Goal: Task Accomplishment & Management: Manage account settings

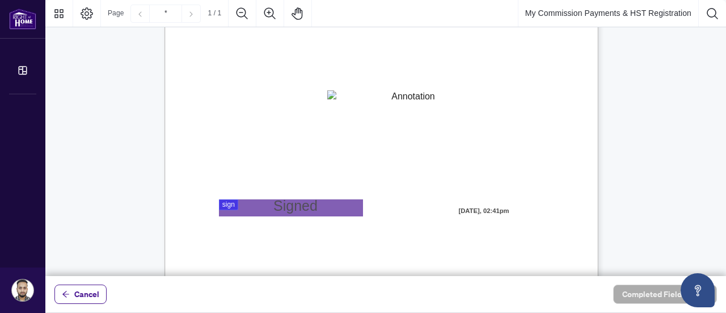
scroll to position [57, 0]
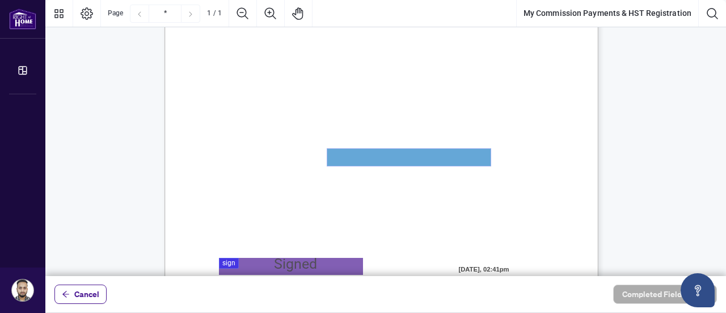
click at [443, 161] on textarea "01JYSKAFNP7KT963GEJ3KVZWMN" at bounding box center [408, 157] width 163 height 17
click at [427, 157] on textarea "01JYSKAFNP7KT963GEJ3KVZWMN" at bounding box center [408, 157] width 163 height 17
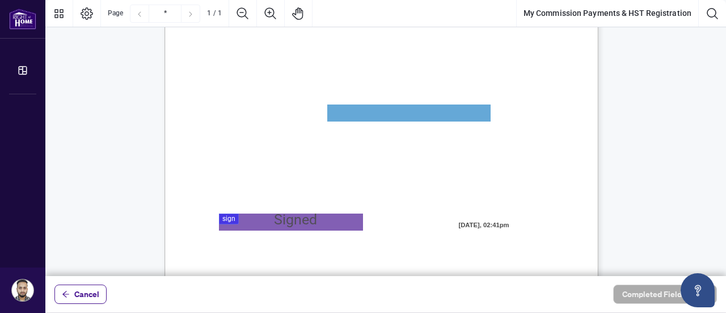
scroll to position [113, 0]
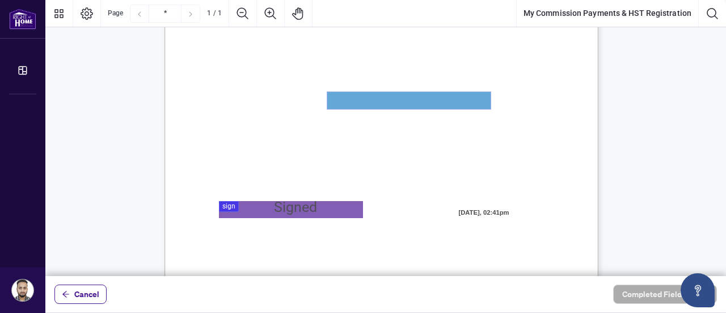
click at [431, 92] on textarea "01JYSKAFNP7KT963GEJ3KVZWMN" at bounding box center [408, 100] width 163 height 17
click at [419, 105] on textarea "01JYSKAFNP7KT963GEJ3KVZWMN" at bounding box center [408, 100] width 163 height 17
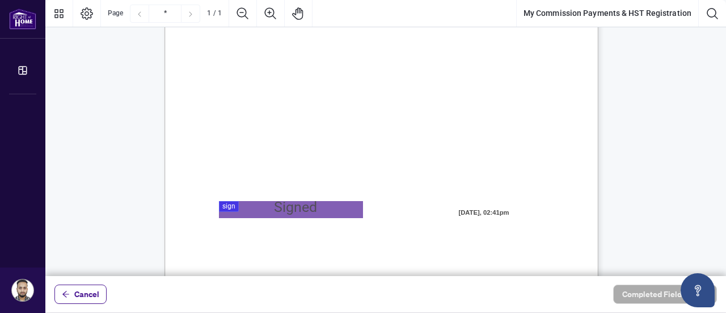
click at [500, 97] on div "MY COMMISSION PAYMENTS AND HST REGISTRATION For Right at Home Realty to pay out…" at bounding box center [436, 276] width 542 height 702
click at [463, 108] on textarea "01JYSKAFNP7KT963GEJ3KVZWMN" at bounding box center [408, 100] width 163 height 17
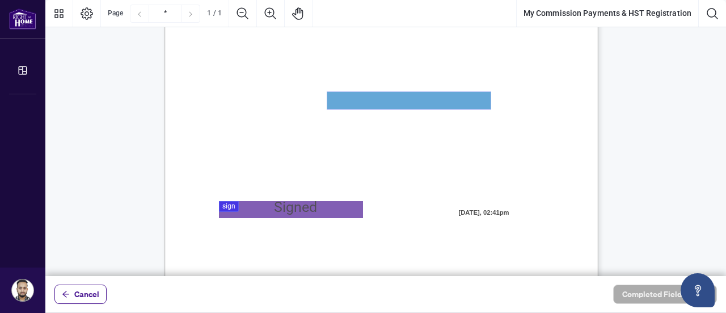
click at [424, 107] on textarea "01JYSKAFNP7KT963GEJ3KVZWMN" at bounding box center [408, 100] width 163 height 17
click at [427, 100] on textarea "01JYSKAFNP7KT963GEJ3KVZWMN" at bounding box center [408, 100] width 163 height 17
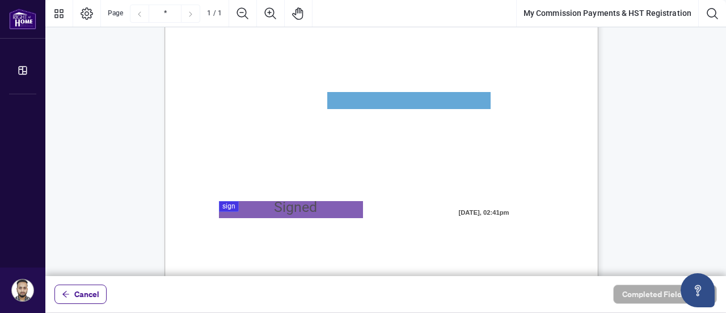
click at [281, 210] on div at bounding box center [385, 138] width 681 height 276
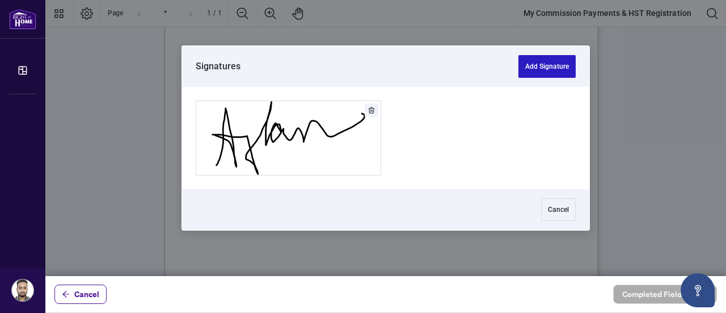
click at [546, 71] on button "Add Signature" at bounding box center [546, 66] width 57 height 23
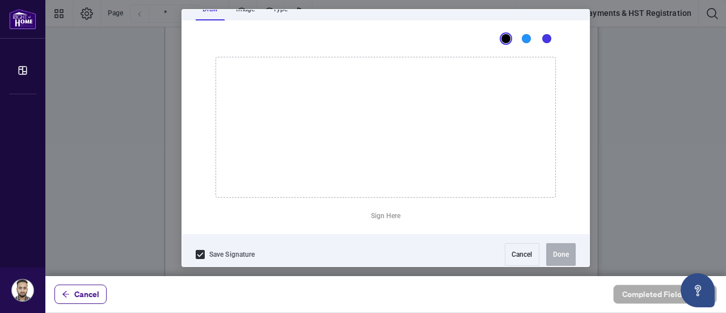
scroll to position [66, 0]
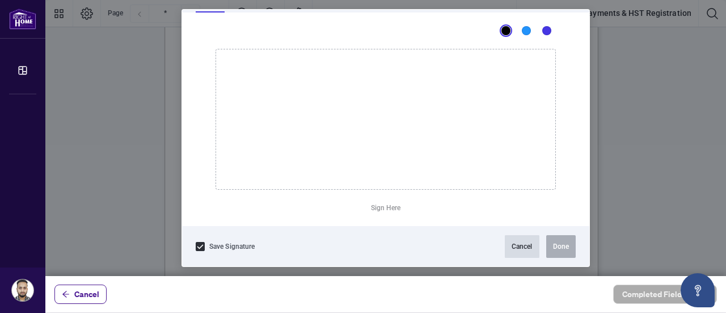
click at [517, 245] on button "Cancel" at bounding box center [522, 246] width 35 height 23
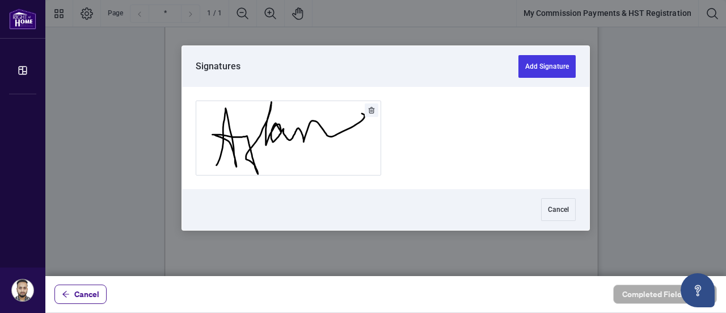
click at [231, 204] on div at bounding box center [385, 138] width 681 height 276
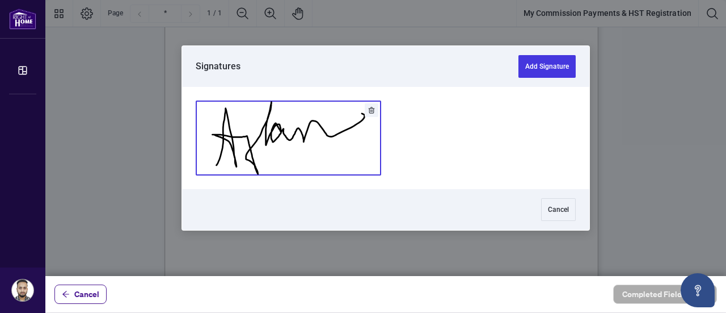
drag, startPoint x: 197, startPoint y: 136, endPoint x: 204, endPoint y: 136, distance: 6.3
click at [204, 136] on button "Add Signature" at bounding box center [288, 138] width 184 height 74
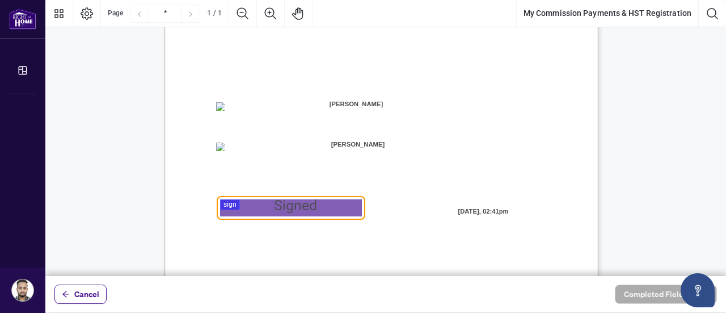
scroll to position [335, 0]
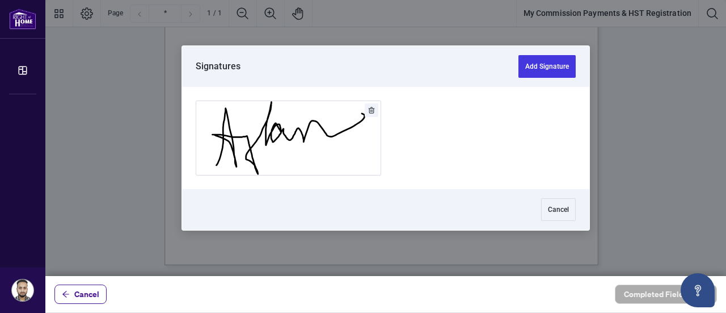
click at [229, 178] on div at bounding box center [385, 138] width 681 height 276
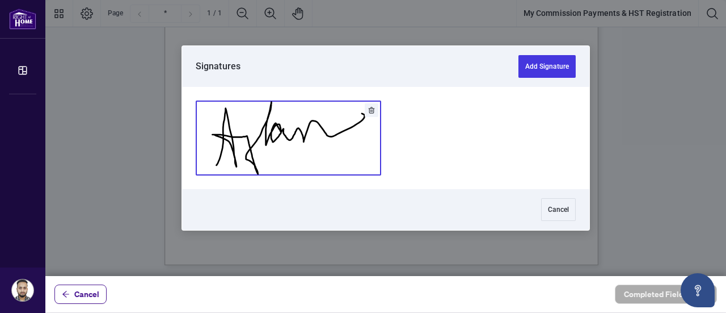
click at [267, 146] on button "Add Signature" at bounding box center [288, 138] width 184 height 74
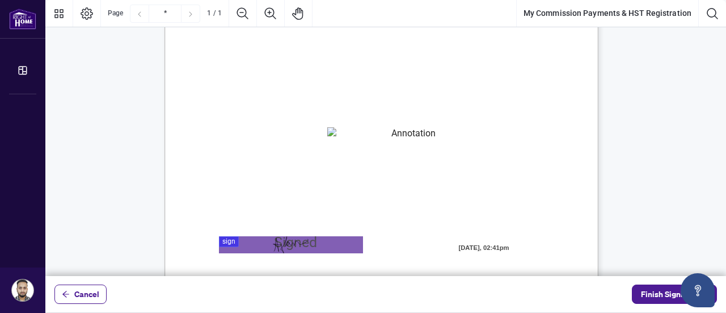
scroll to position [52, 0]
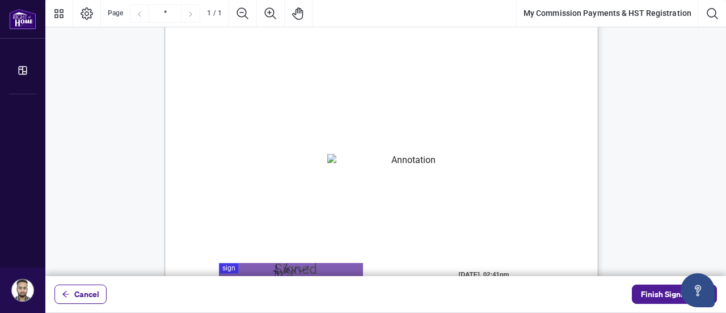
click at [356, 163] on textarea "01JYSKAFNP7KT963GEJ3KVZWMN" at bounding box center [408, 162] width 163 height 17
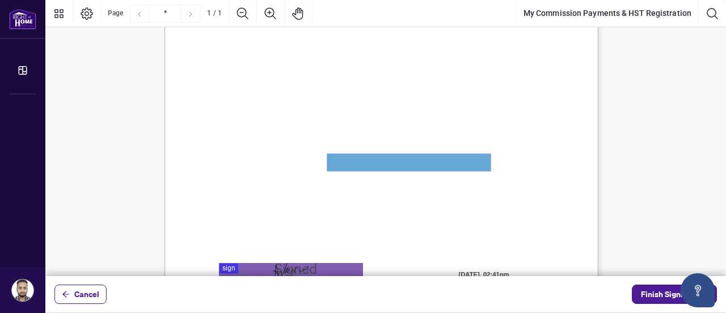
click at [353, 165] on textarea "01JYSKAFNP7KT963GEJ3KVZWMN" at bounding box center [408, 162] width 163 height 17
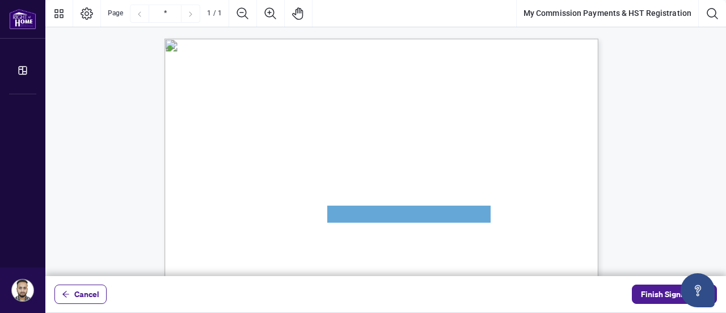
scroll to position [0, 0]
click at [366, 209] on textarea "01JYSKAFNP7KT963GEJ3KVZWMN" at bounding box center [408, 213] width 163 height 17
click at [366, 214] on textarea "01JYSKAFNP7KT963GEJ3KVZWMN" at bounding box center [408, 213] width 163 height 17
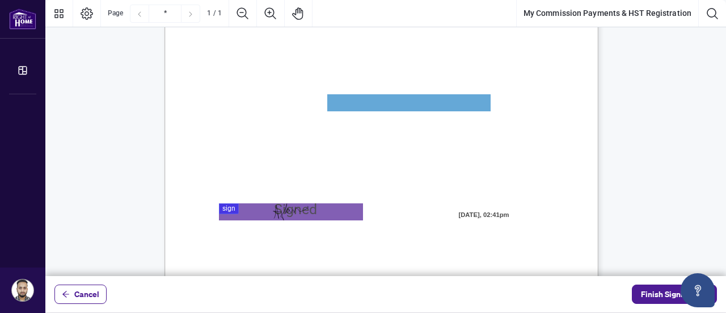
scroll to position [113, 0]
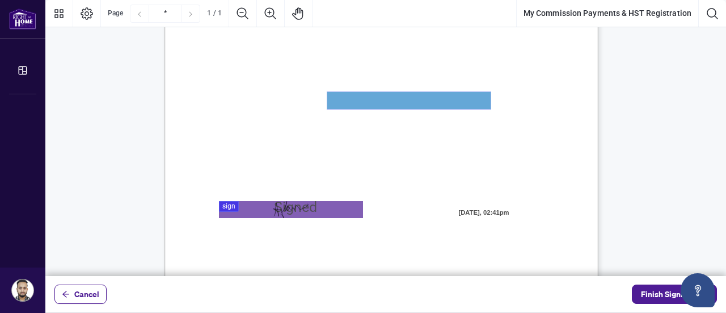
click at [378, 103] on textarea "01JYSKAFNP7KT963GEJ3KVZWMN" at bounding box center [408, 100] width 163 height 17
click at [347, 97] on textarea "01JYSKAFNP7KT963GEJ3KVZWMN" at bounding box center [408, 100] width 163 height 17
click at [353, 105] on textarea "01JYSKAFNP7KT963GEJ3KVZWMN" at bounding box center [408, 100] width 163 height 17
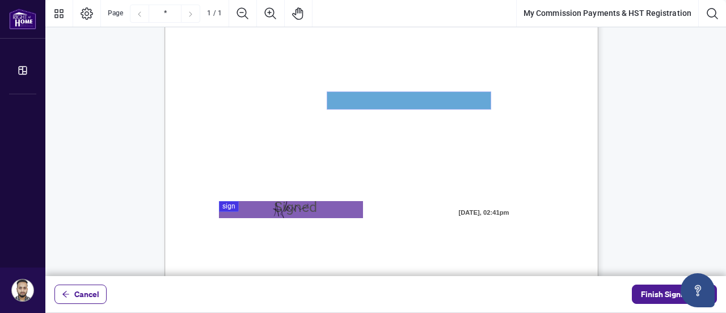
click at [353, 105] on textarea "01JYSKAFNP7KT963GEJ3KVZWMN" at bounding box center [408, 100] width 163 height 17
click at [315, 106] on span "My HST Registration Number is:" at bounding box center [265, 106] width 99 height 10
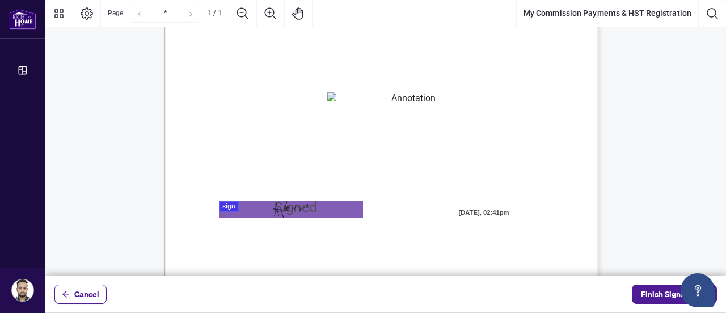
click at [315, 104] on span "My HST Registration Number is:" at bounding box center [265, 106] width 99 height 10
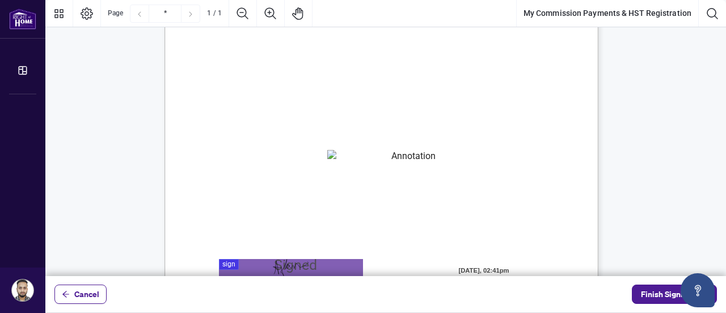
scroll to position [0, 0]
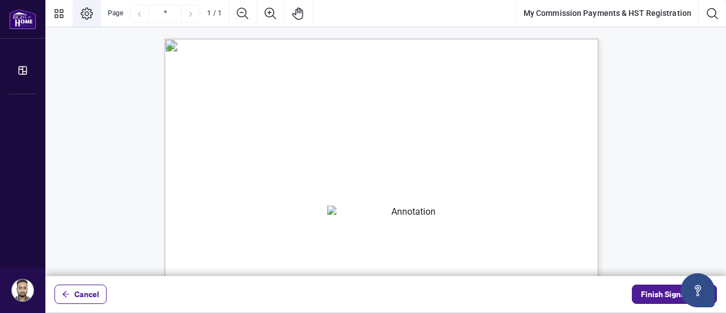
click at [85, 12] on icon "Page Layout" at bounding box center [87, 13] width 12 height 12
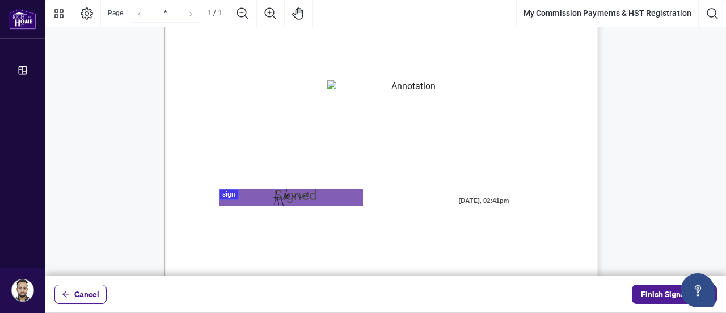
scroll to position [170, 0]
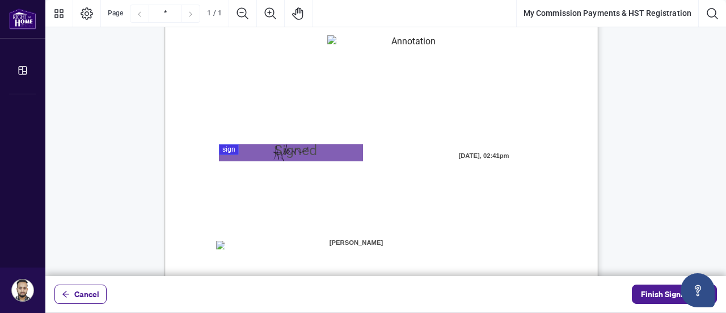
drag, startPoint x: 485, startPoint y: 209, endPoint x: 474, endPoint y: 213, distance: 12.2
click at [484, 209] on div "MY COMMISSION PAYMENTS AND HST REGISTRATION For Right at Home Realty to pay out…" at bounding box center [436, 219] width 542 height 702
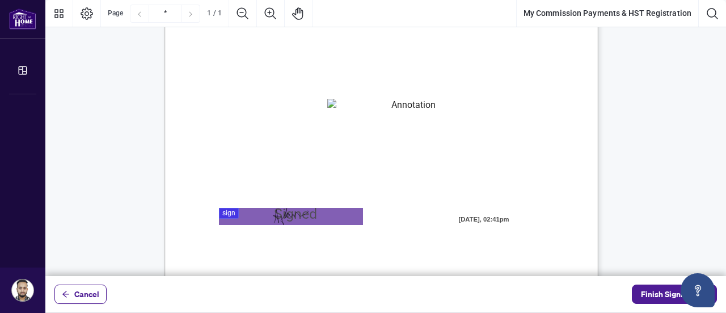
scroll to position [52, 0]
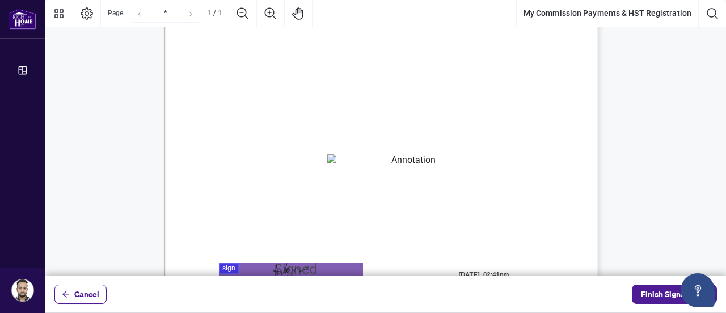
click at [315, 166] on span "My HST Registration Number is:" at bounding box center [265, 168] width 99 height 10
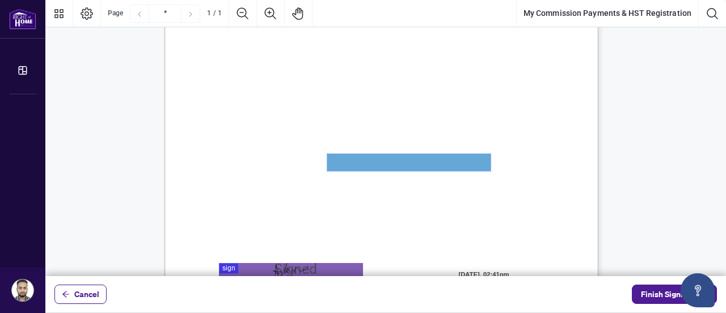
click at [343, 158] on textarea "01JYSKAFNP7KT963GEJ3KVZWMN" at bounding box center [408, 162] width 163 height 17
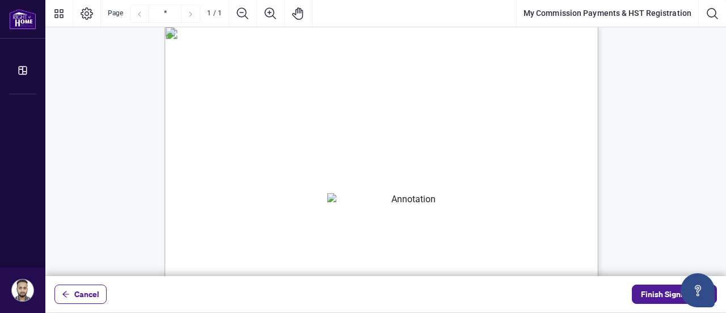
scroll to position [0, 0]
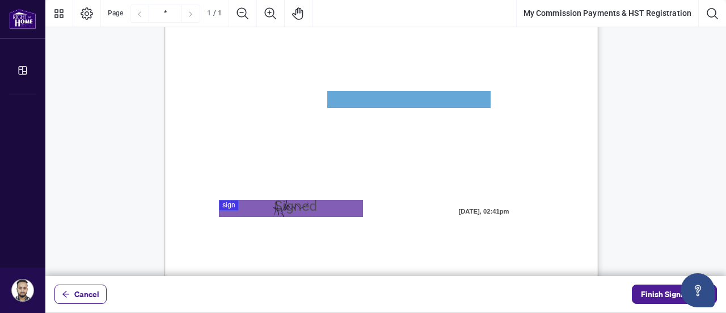
scroll to position [108, 0]
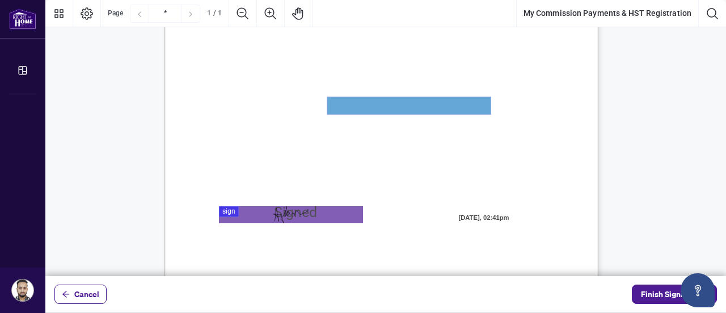
click at [454, 108] on textarea "01JYSKAFNP7KT963GEJ3KVZWMN" at bounding box center [408, 105] width 163 height 17
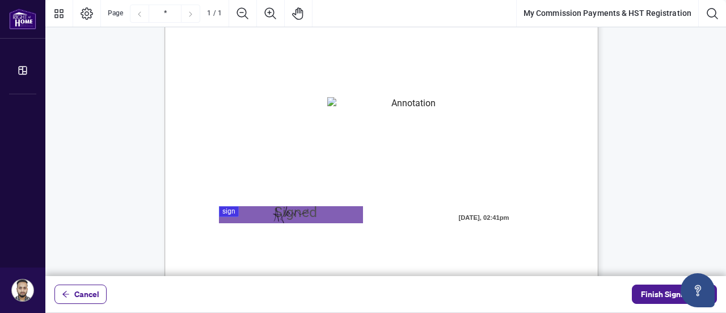
click at [513, 77] on div "MY COMMISSION PAYMENTS AND HST REGISTRATION For Right at Home Realty to pay out…" at bounding box center [436, 281] width 542 height 702
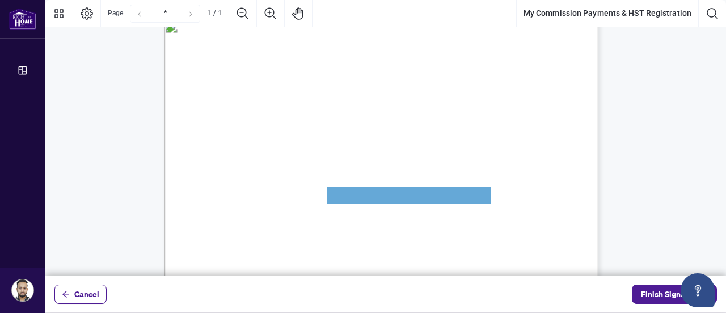
scroll to position [0, 0]
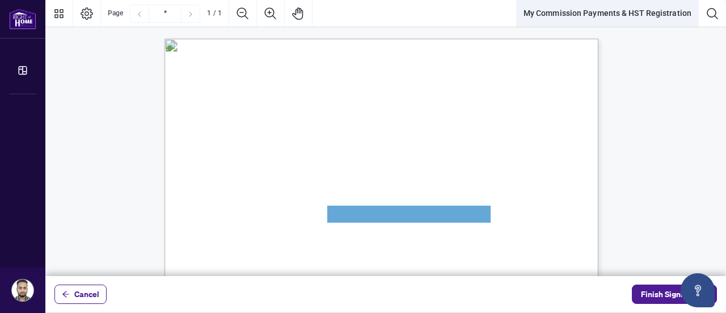
click at [581, 16] on button "My Commission Payments & HST Registration" at bounding box center [608, 13] width 182 height 27
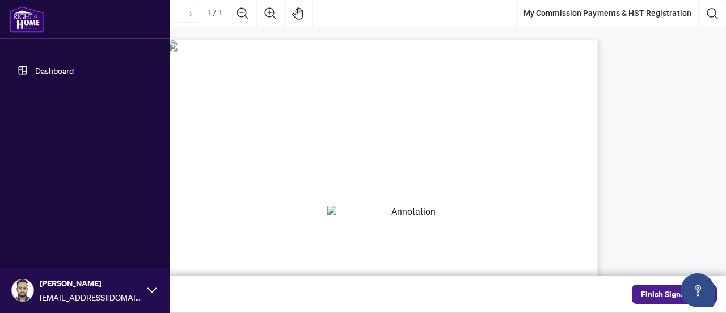
click at [74, 70] on link "Dashboard" at bounding box center [54, 70] width 39 height 10
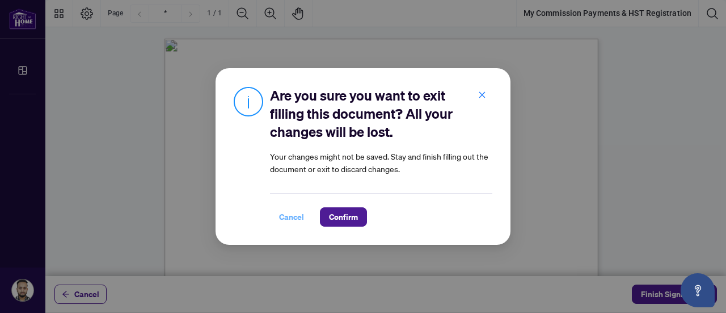
click at [281, 220] on span "Cancel" at bounding box center [291, 217] width 25 height 18
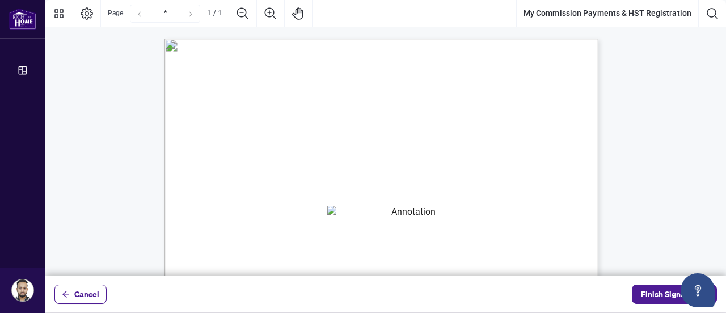
click at [315, 222] on span "My HST Registration Number is:" at bounding box center [265, 219] width 99 height 10
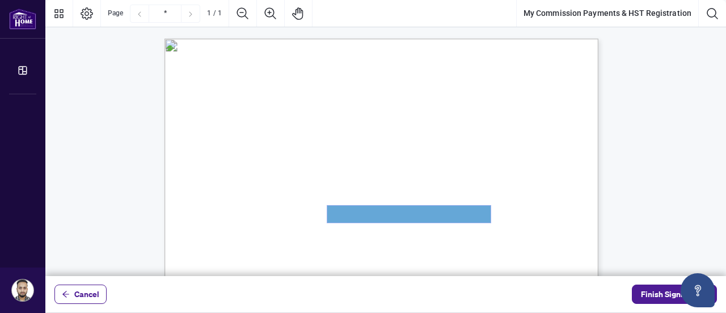
click at [473, 209] on textarea "01JYSKAFNP7KT963GEJ3KVZWMN" at bounding box center [408, 213] width 163 height 17
click at [465, 214] on textarea "01JYSKAFNP7KT963GEJ3KVZWMN" at bounding box center [408, 213] width 163 height 17
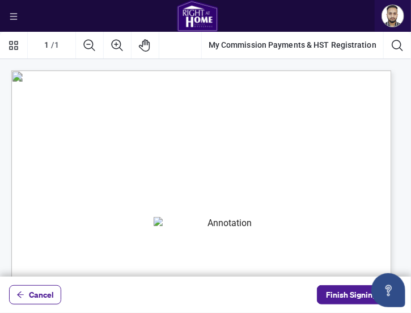
click at [230, 223] on textarea "01JYSKAFNP7KT963GEJ3KVZWMN" at bounding box center [225, 224] width 142 height 15
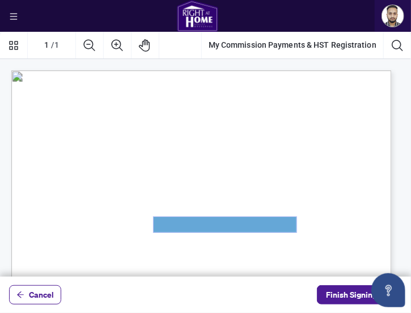
click at [224, 222] on textarea "01JYSKAFNP7KT963GEJ3KVZWMN" at bounding box center [225, 224] width 143 height 15
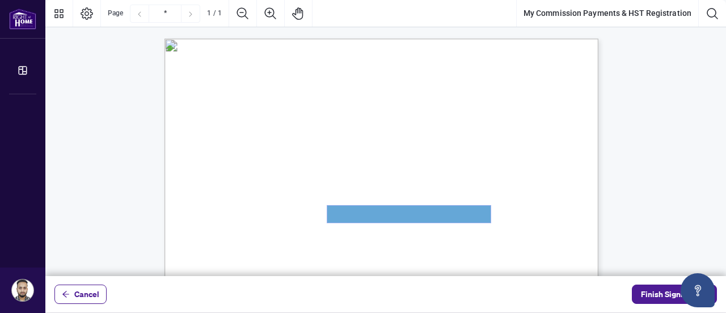
click at [388, 217] on textarea "01JYSKAFNP7KT963GEJ3KVZWMN" at bounding box center [408, 213] width 163 height 17
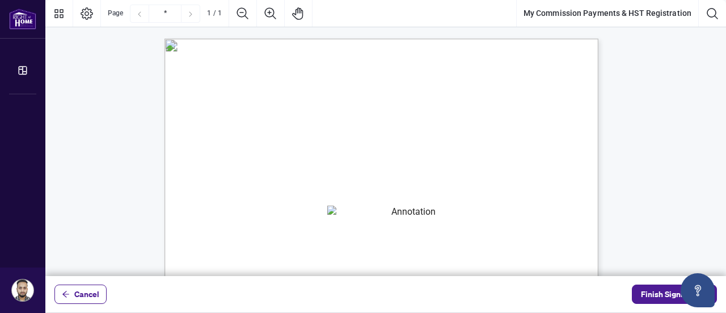
drag, startPoint x: 387, startPoint y: 214, endPoint x: 290, endPoint y: 118, distance: 136.8
click at [512, 193] on span "or call [PHONE_NUMBER]" at bounding box center [468, 192] width 88 height 10
click at [376, 137] on span "MY COMMISSION PAYMENTS AND HST REGISTRATION" at bounding box center [388, 141] width 323 height 16
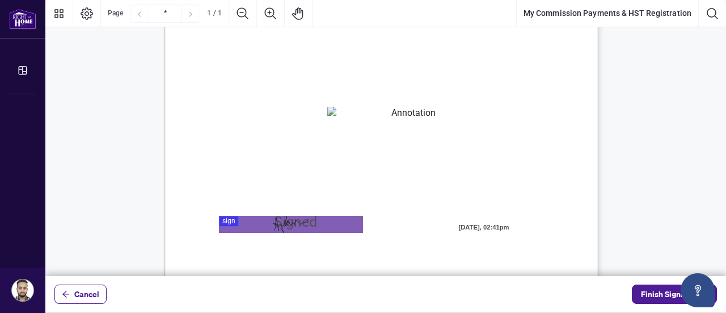
scroll to position [113, 0]
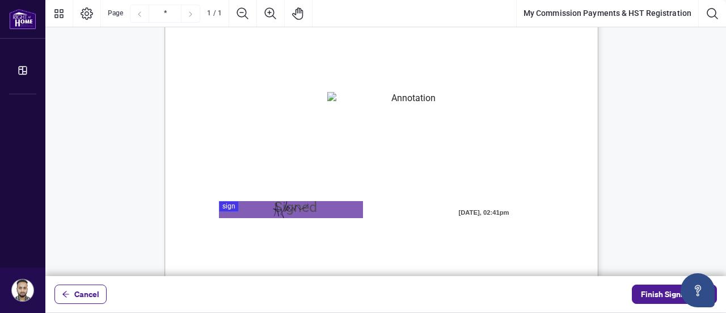
click at [417, 97] on textarea "01JYSKAFNP7KT963GEJ3KVZWMN" at bounding box center [408, 100] width 163 height 17
click at [657, 299] on span "Finish Signing" at bounding box center [666, 294] width 51 height 18
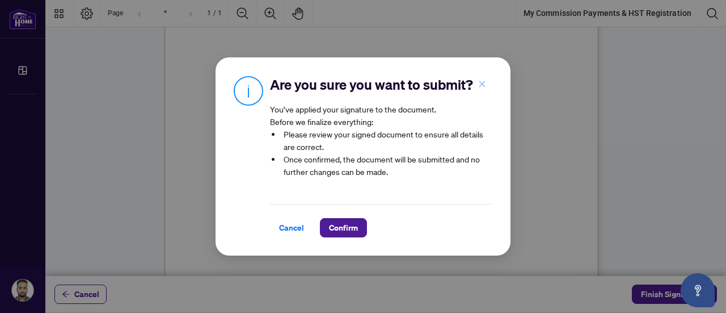
click at [478, 82] on icon "close" at bounding box center [482, 84] width 8 height 8
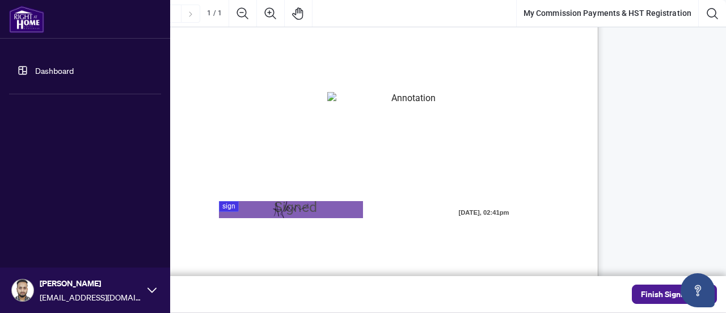
click at [50, 75] on link "Dashboard" at bounding box center [54, 70] width 39 height 10
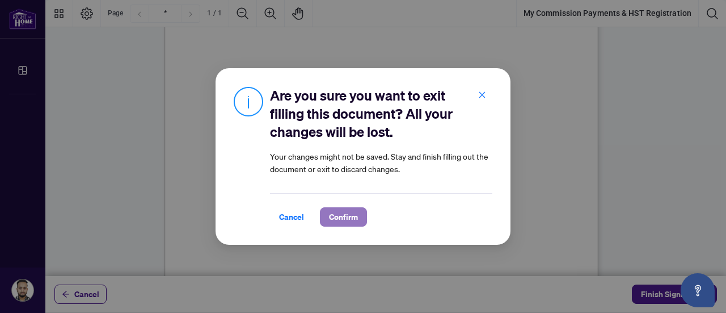
click at [345, 217] on span "Confirm" at bounding box center [343, 217] width 29 height 18
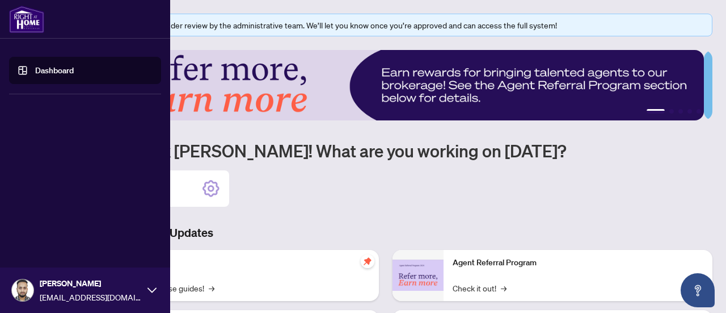
click at [49, 65] on link "Dashboard" at bounding box center [54, 70] width 39 height 10
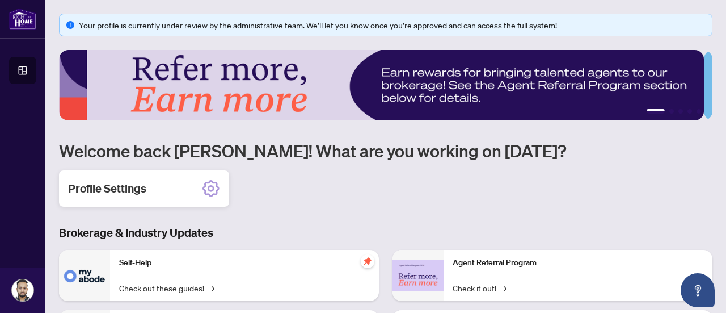
click at [206, 189] on icon at bounding box center [211, 188] width 18 height 18
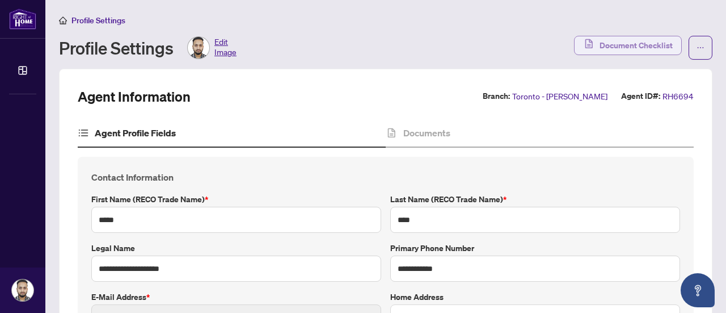
type input "**********"
type input "****"
type input "**********"
click at [634, 46] on span "Document Checklist" at bounding box center [636, 45] width 73 height 18
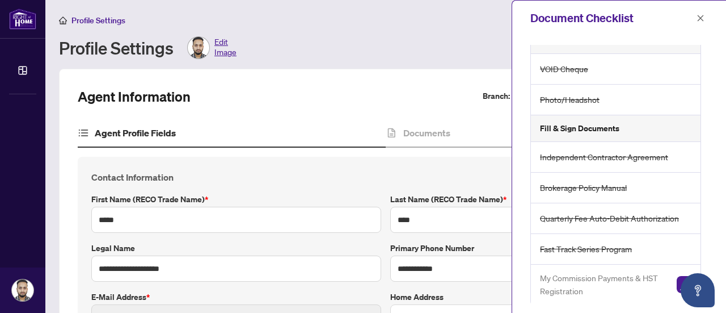
scroll to position [19, 0]
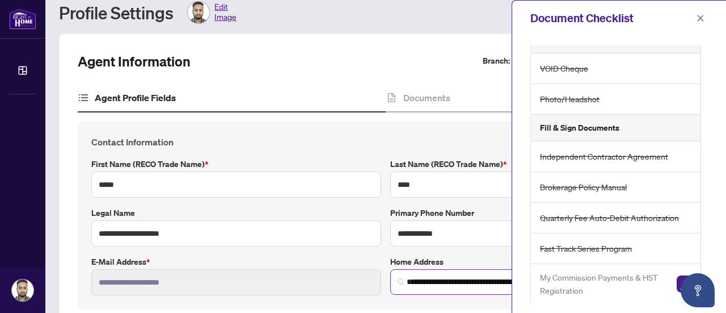
scroll to position [227, 0]
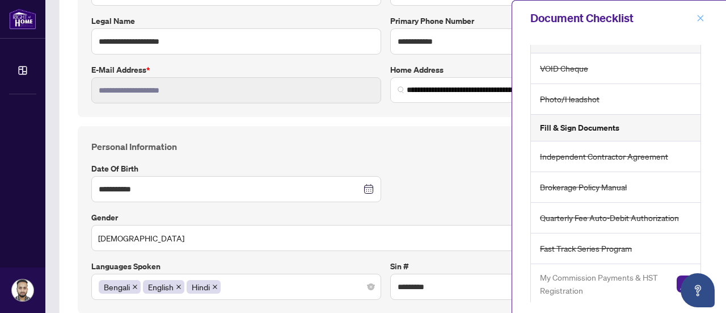
click at [702, 14] on icon "close" at bounding box center [701, 18] width 8 height 8
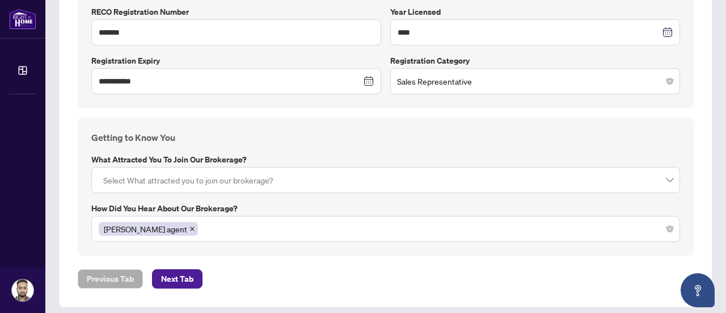
scroll to position [948, 0]
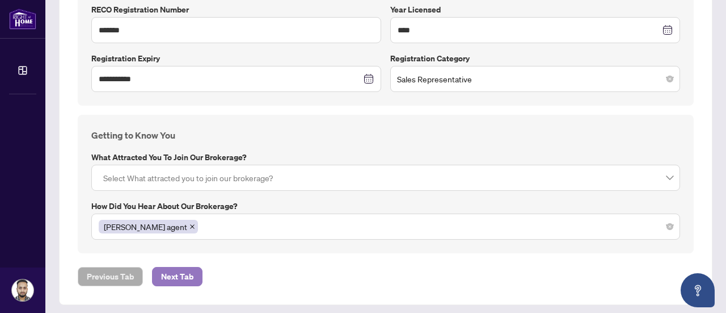
click at [180, 271] on span "Next Tab" at bounding box center [177, 276] width 32 height 18
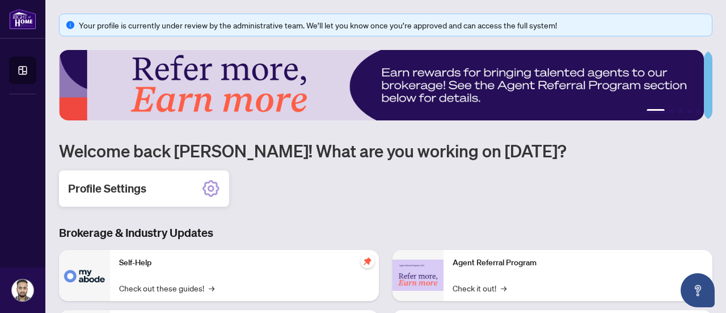
click at [213, 184] on icon at bounding box center [211, 188] width 18 height 18
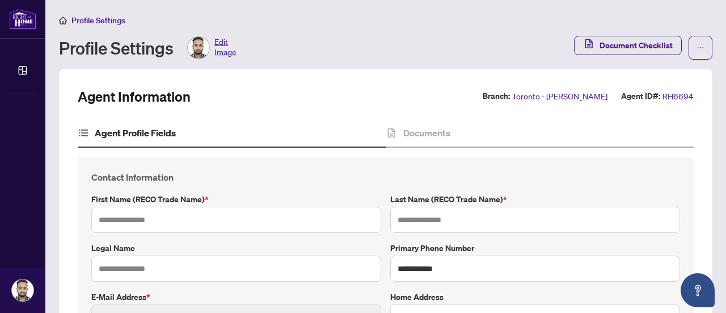
type input "*****"
type input "****"
type input "**********"
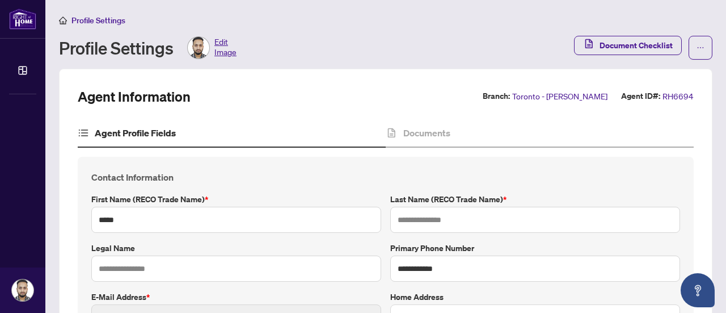
type input "*********"
type input "**********"
type input "****"
type input "*******"
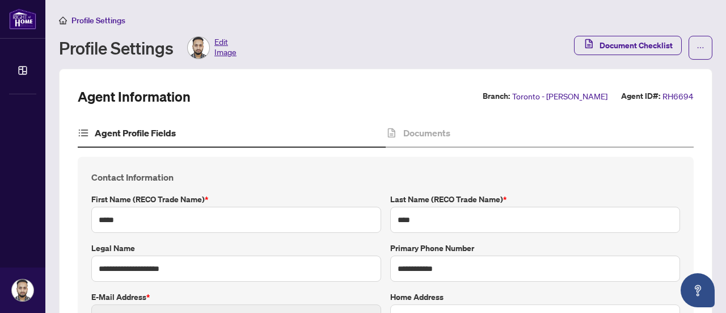
type input "**********"
type input "****"
type input "**********"
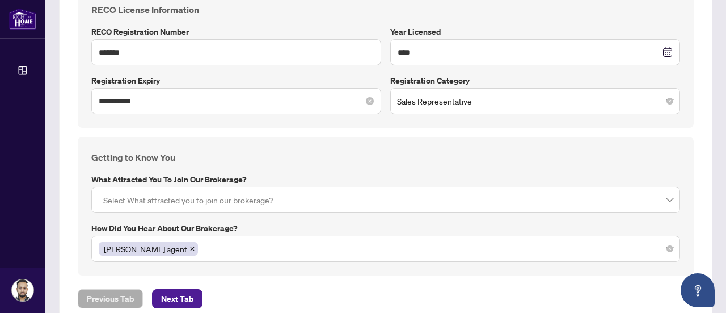
scroll to position [948, 0]
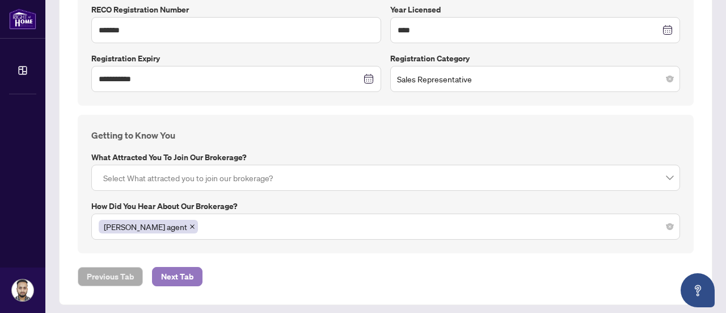
click at [184, 271] on span "Next Tab" at bounding box center [177, 276] width 32 height 18
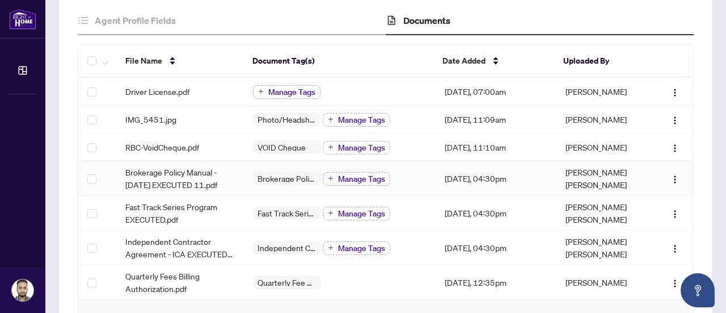
scroll to position [113, 0]
click at [671, 174] on img "button" at bounding box center [675, 178] width 9 height 9
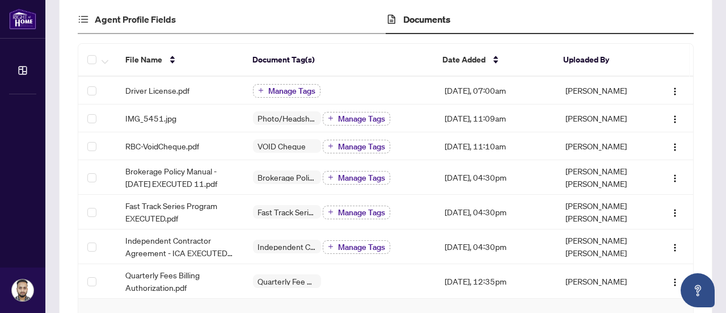
click at [295, 18] on div "Agent Profile Fields" at bounding box center [232, 20] width 308 height 28
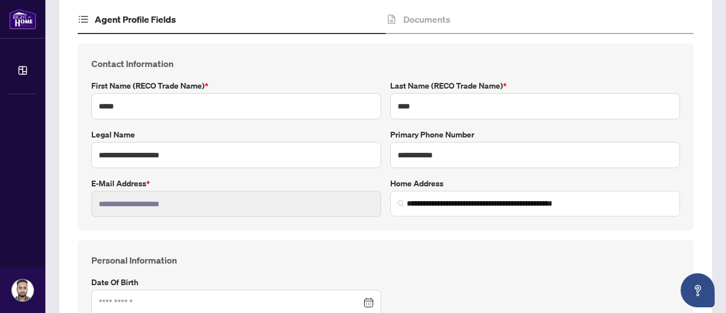
type input "**********"
type input "****"
type input "**********"
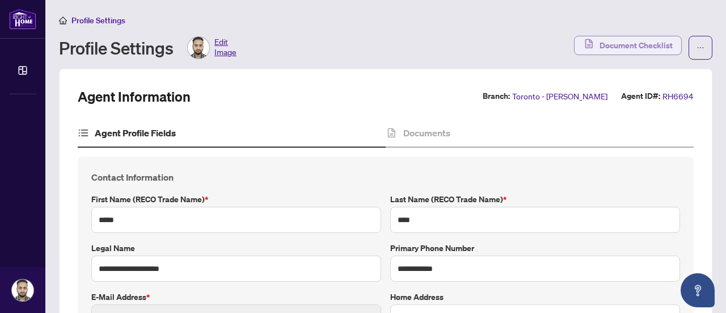
click at [638, 39] on span "Document Checklist" at bounding box center [636, 45] width 73 height 18
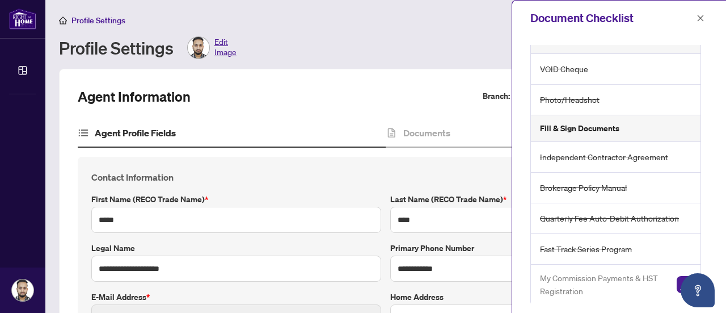
scroll to position [19, 0]
click at [677, 284] on img "button" at bounding box center [685, 283] width 17 height 17
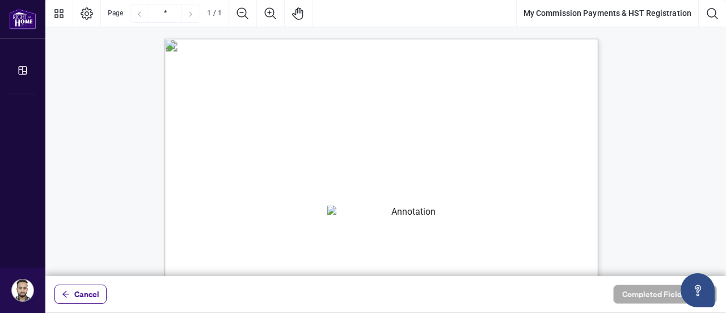
click at [656, 102] on div "MY COMMISSION PAYMENTS AND HST REGISTRATION For Right at Home Realty to pay out…" at bounding box center [385, 313] width 681 height 573
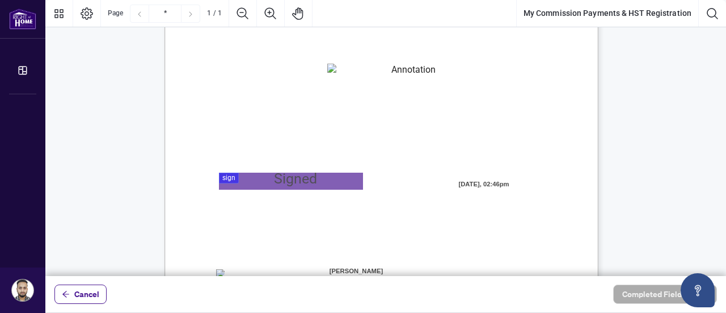
scroll to position [170, 0]
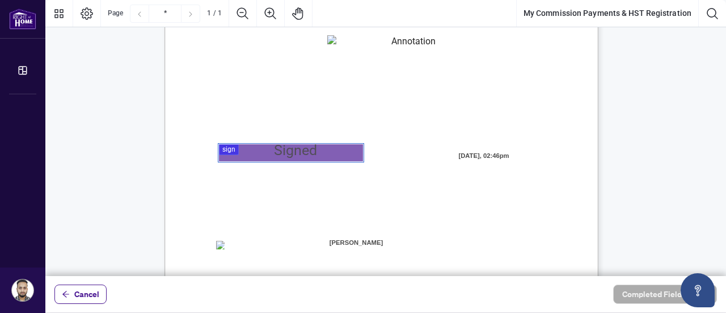
click at [337, 153] on div at bounding box center [385, 138] width 681 height 276
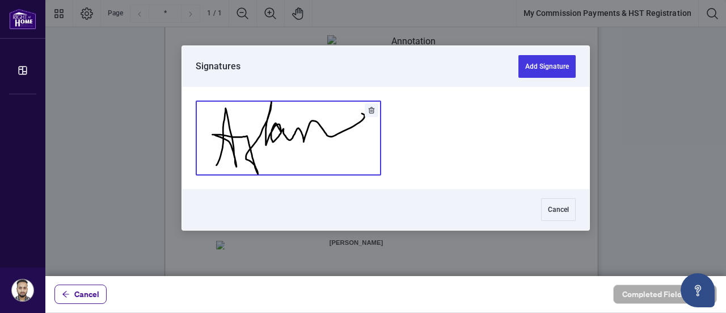
click at [230, 138] on button "Add Signature" at bounding box center [288, 138] width 184 height 74
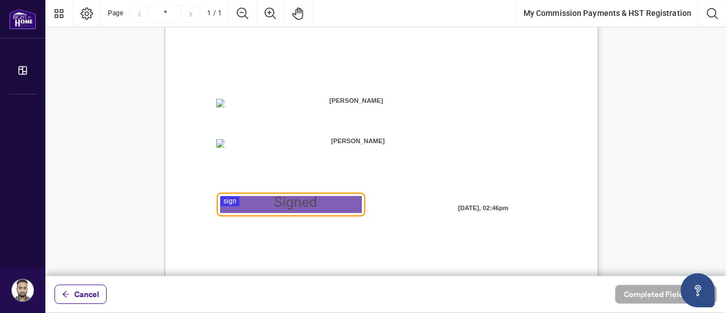
scroll to position [335, 0]
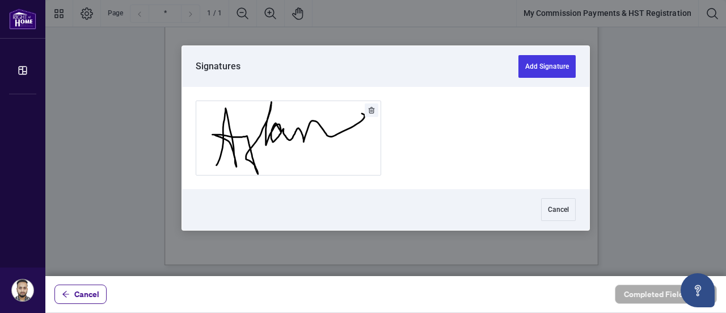
click at [237, 179] on div at bounding box center [385, 138] width 681 height 276
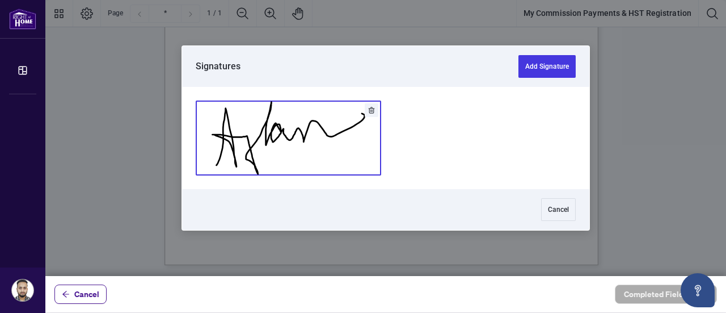
click at [257, 148] on button "Add Signature" at bounding box center [288, 138] width 184 height 74
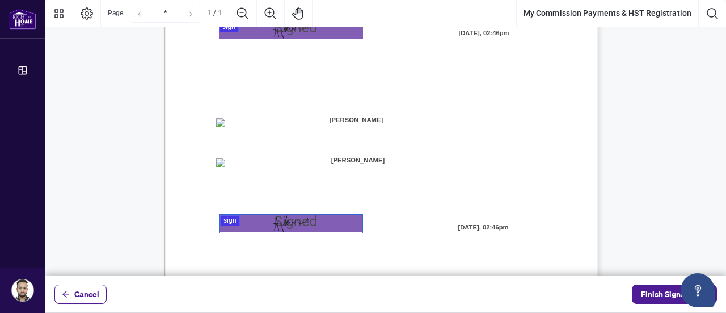
scroll to position [108, 0]
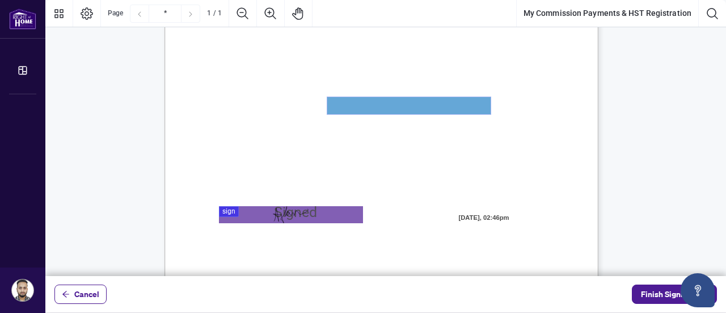
click at [482, 102] on textarea "01JYSKAFNP7KT963GEJ3KVZWMN" at bounding box center [408, 105] width 163 height 17
click at [315, 111] on span "My HST Registration Number is:" at bounding box center [265, 111] width 99 height 10
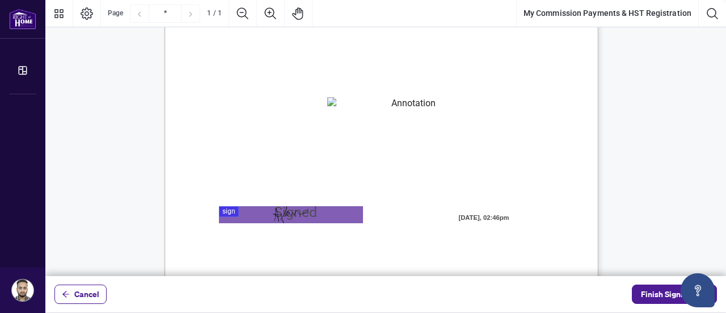
click at [315, 108] on span "My HST Registration Number is:" at bounding box center [265, 111] width 99 height 10
click at [501, 216] on span "[DATE], 02:46pm" at bounding box center [484, 217] width 112 height 17
click at [476, 217] on span "[DATE], 02:46pm" at bounding box center [484, 217] width 112 height 17
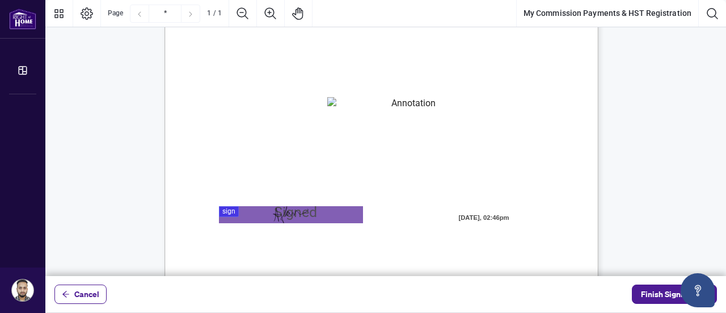
click at [476, 217] on span "[DATE], 02:46pm" at bounding box center [484, 217] width 112 height 17
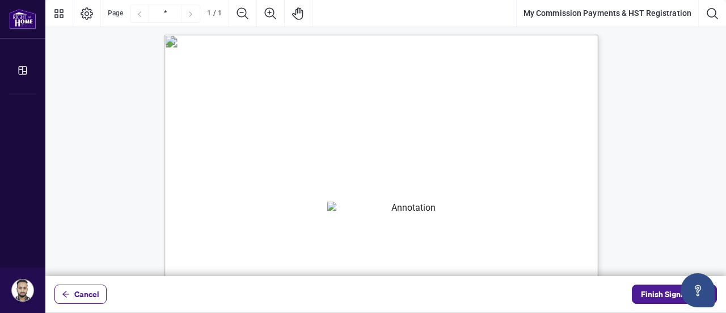
scroll to position [0, 0]
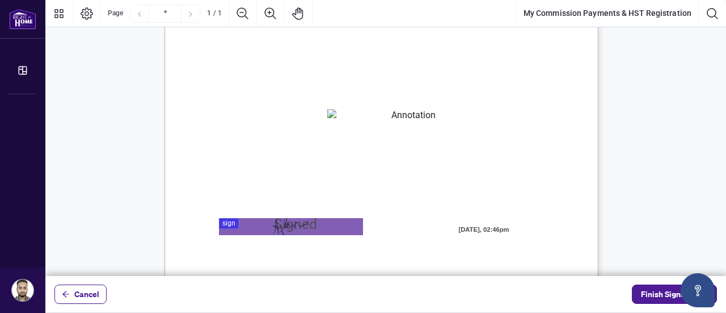
scroll to position [113, 0]
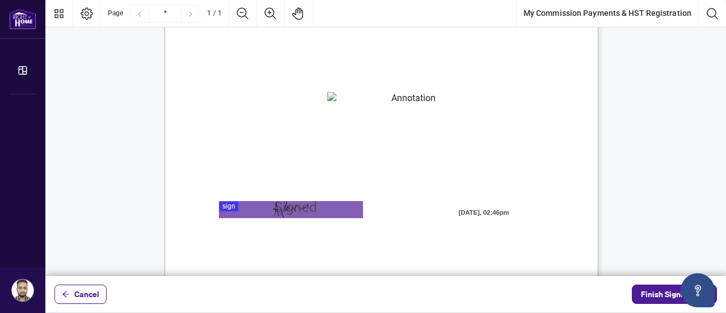
click at [404, 211] on div "MY COMMISSION PAYMENTS AND HST REGISTRATION For Right at Home Realty to pay out…" at bounding box center [436, 276] width 542 height 702
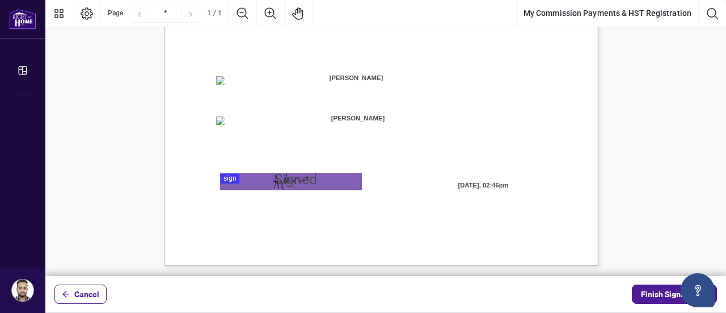
scroll to position [335, 0]
click at [666, 297] on span "Finish Signing" at bounding box center [666, 294] width 51 height 18
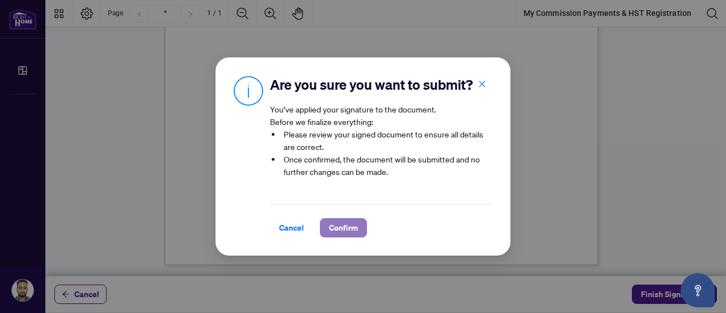
click at [355, 228] on span "Confirm" at bounding box center [343, 227] width 29 height 18
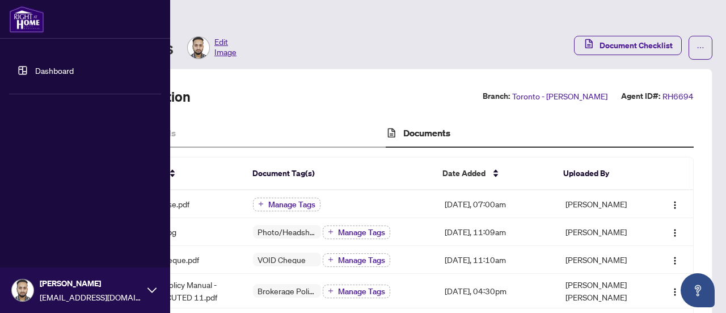
click at [44, 70] on link "Dashboard" at bounding box center [54, 70] width 39 height 10
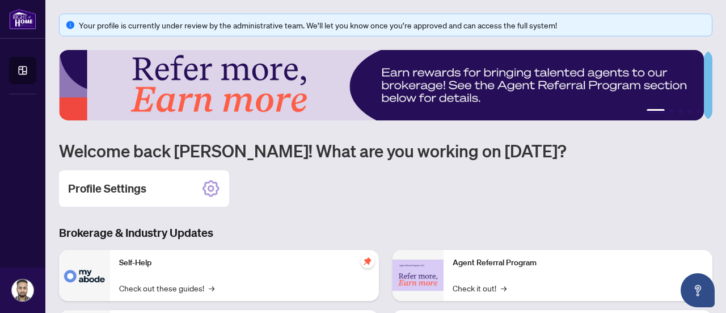
click at [209, 187] on icon at bounding box center [211, 188] width 18 height 18
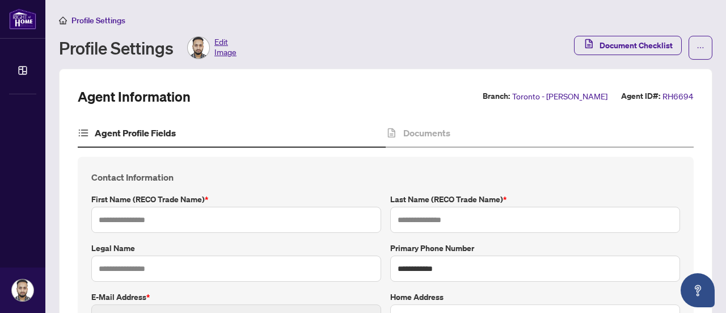
type input "*****"
type input "****"
type input "**********"
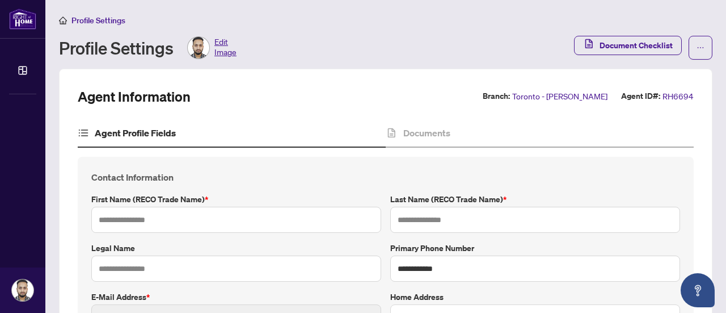
type input "*********"
type input "**********"
type input "****"
type input "*******"
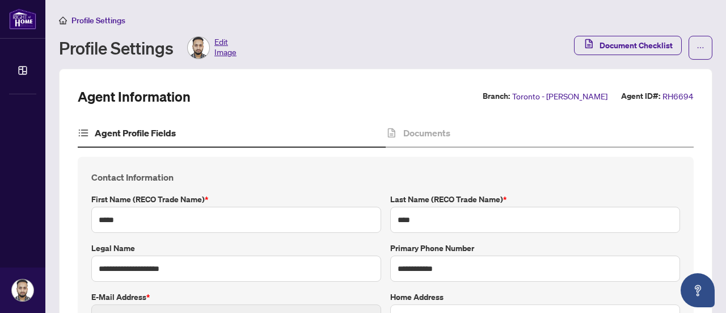
type input "**********"
type input "****"
type input "**********"
click at [633, 44] on span "Document Checklist" at bounding box center [636, 45] width 73 height 18
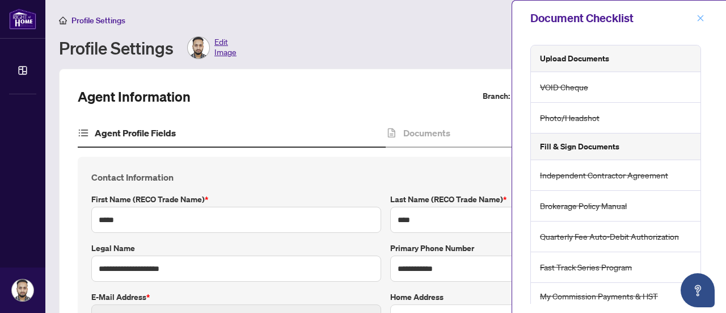
click at [704, 16] on icon "close" at bounding box center [701, 18] width 8 height 8
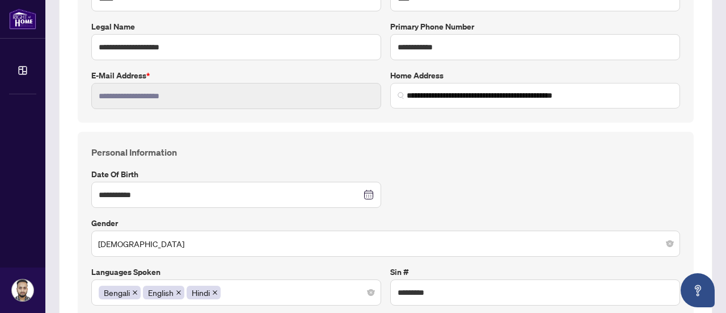
scroll to position [227, 0]
